Goal: Information Seeking & Learning: Understand process/instructions

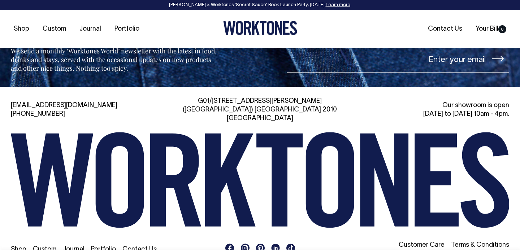
scroll to position [839, 0]
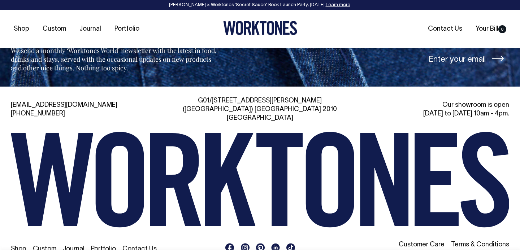
click at [470, 242] on link "Terms & Conditions" at bounding box center [480, 245] width 58 height 6
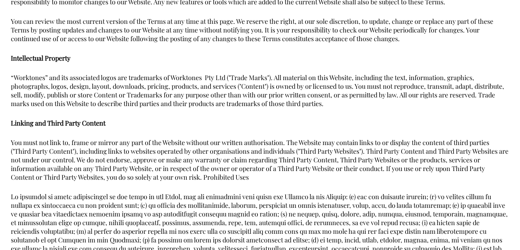
scroll to position [748, 0]
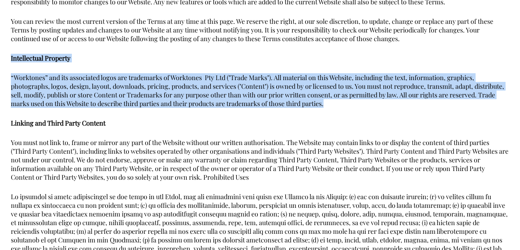
drag, startPoint x: 11, startPoint y: 59, endPoint x: 392, endPoint y: 106, distance: 383.4
copy div "Intellectual Property “Worktones” and its associated logos are trademarks of Wo…"
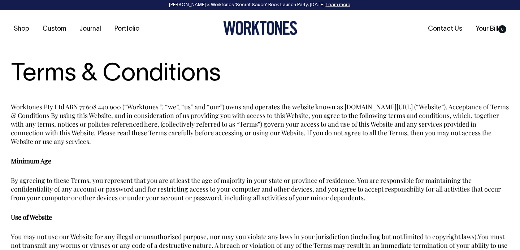
scroll to position [0, 0]
